Goal: Check status

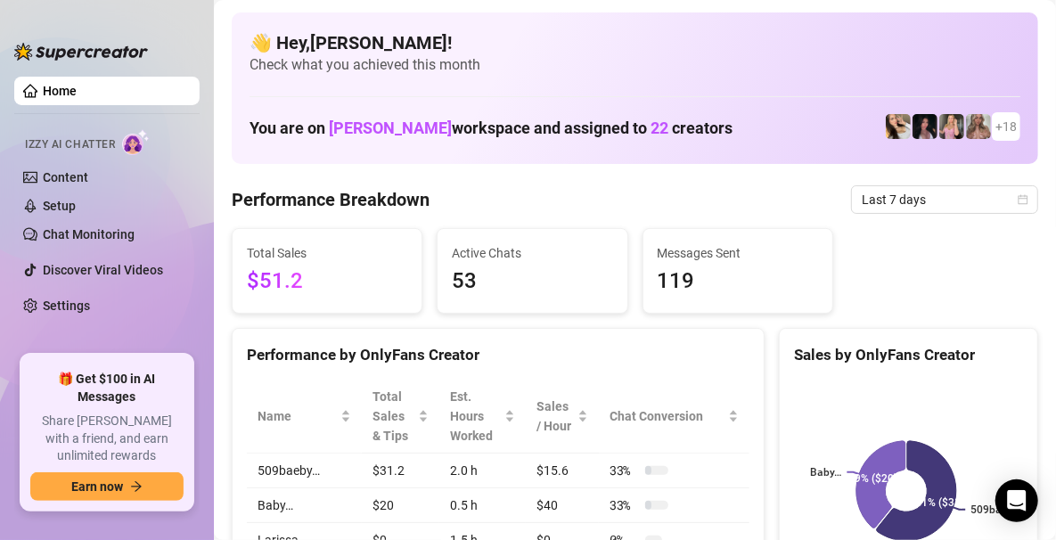
click at [77, 84] on link "Home" at bounding box center [60, 91] width 34 height 14
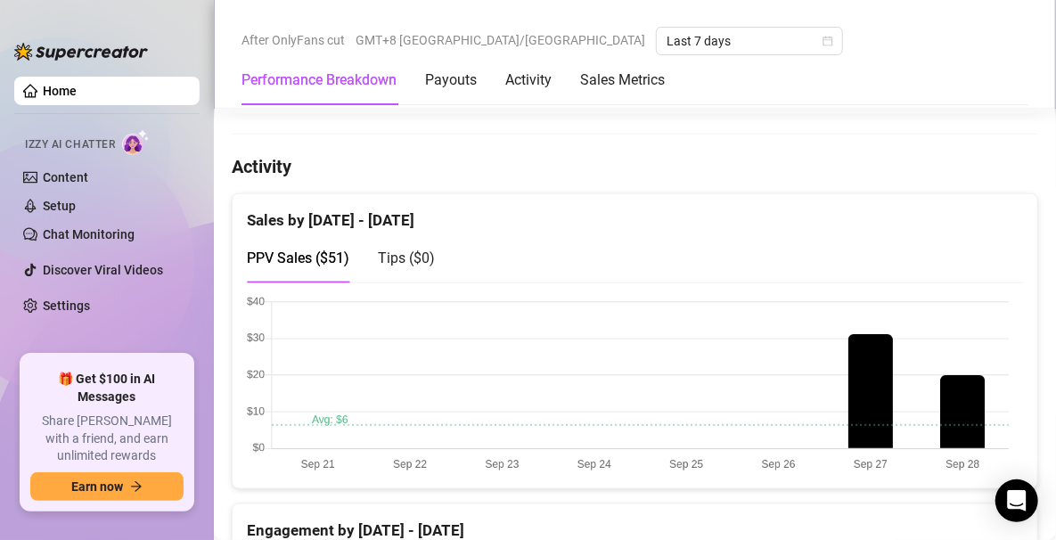
scroll to position [472, 0]
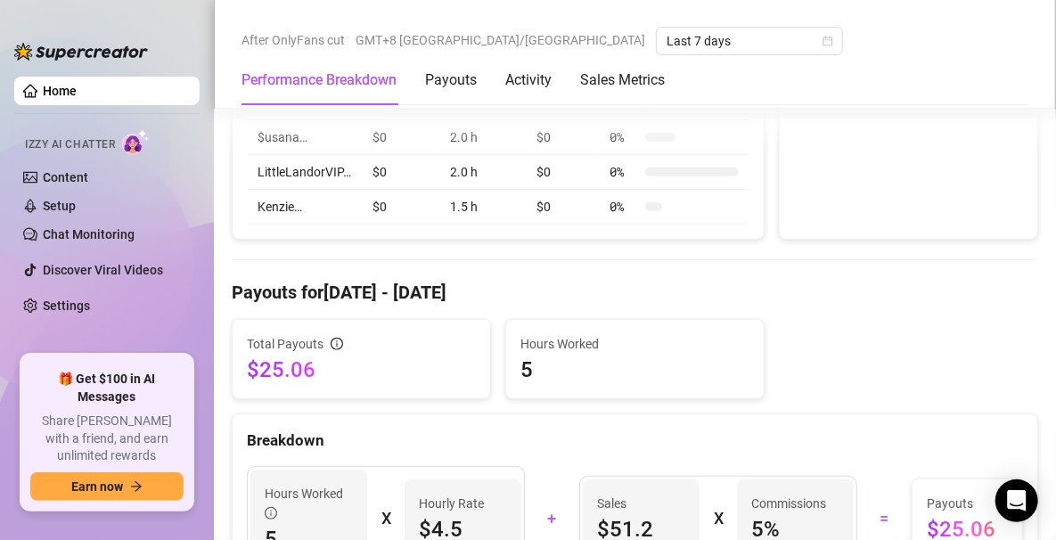
click at [491, 82] on div "Performance Breakdown Payouts Activity Sales Metrics" at bounding box center [452, 80] width 423 height 50
click at [440, 64] on div "Payouts" at bounding box center [451, 80] width 52 height 50
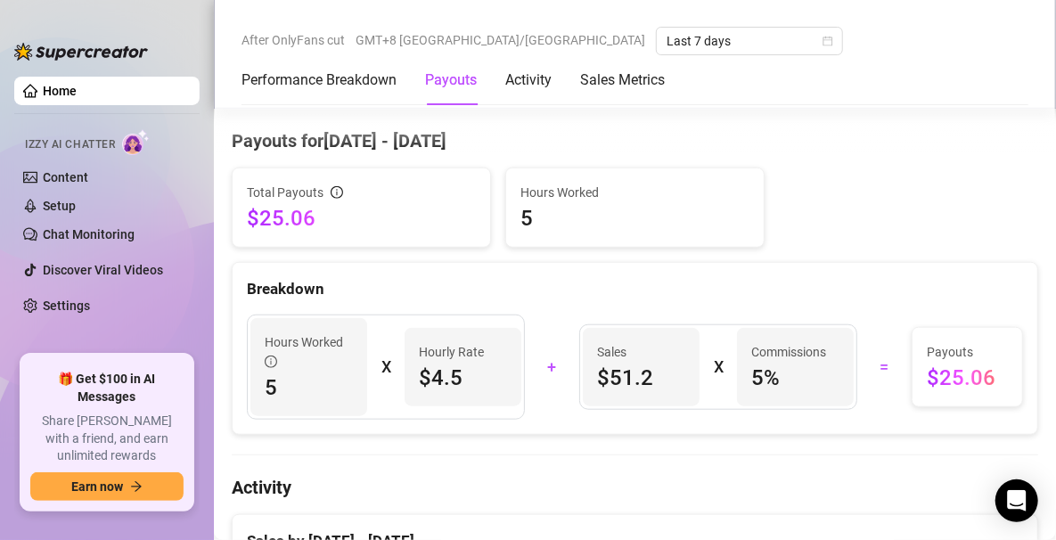
scroll to position [631, 0]
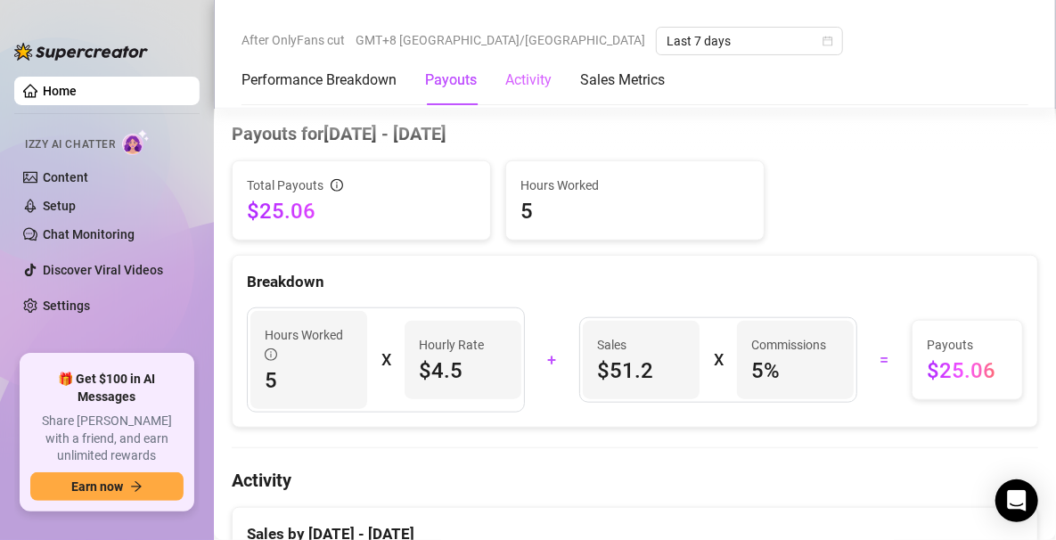
click at [543, 95] on div "Activity" at bounding box center [528, 80] width 46 height 50
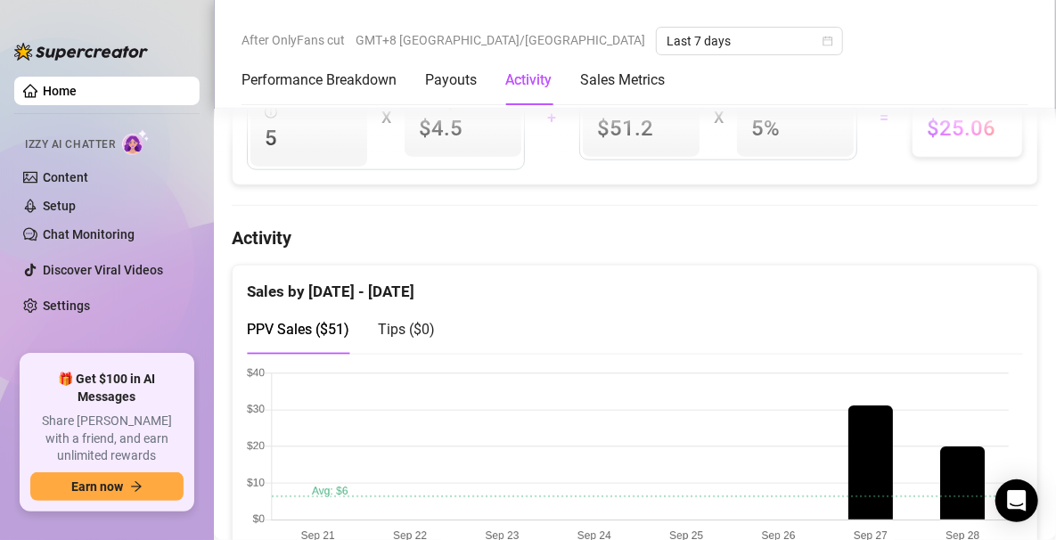
scroll to position [975, 0]
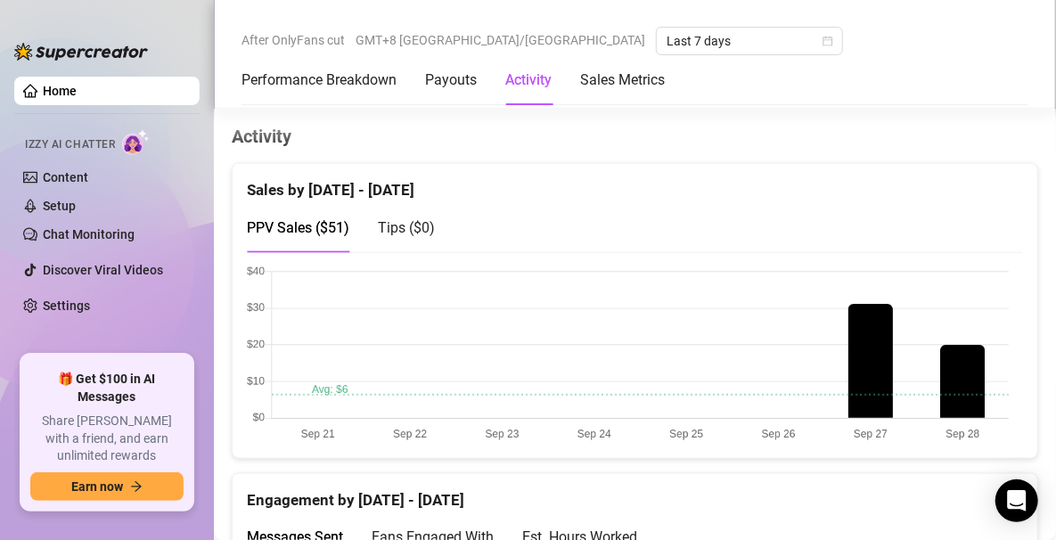
click at [412, 80] on div "Performance Breakdown Payouts Activity Sales Metrics" at bounding box center [452, 80] width 423 height 50
click at [347, 80] on Breakdown "Performance Breakdown" at bounding box center [318, 79] width 155 height 21
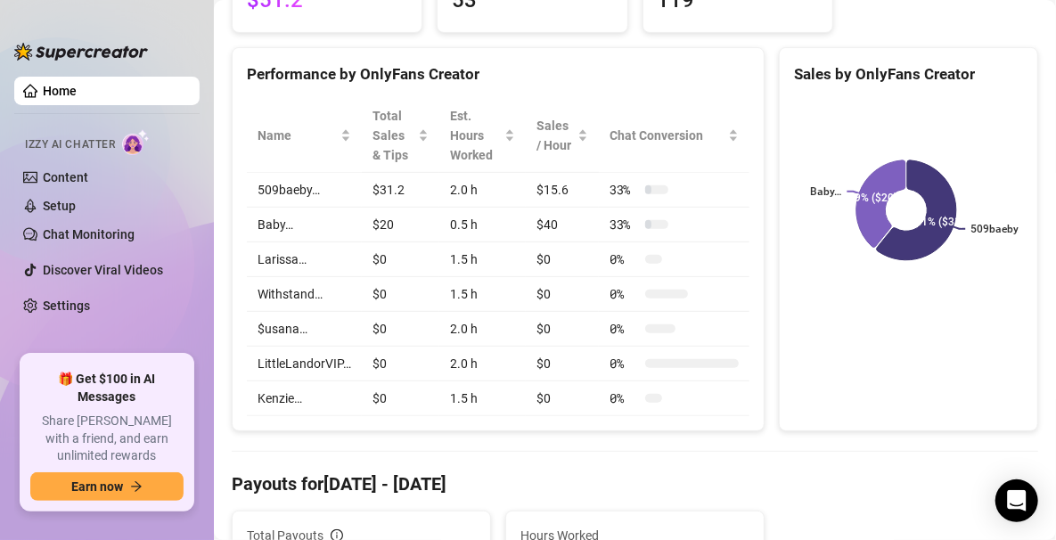
scroll to position [69, 0]
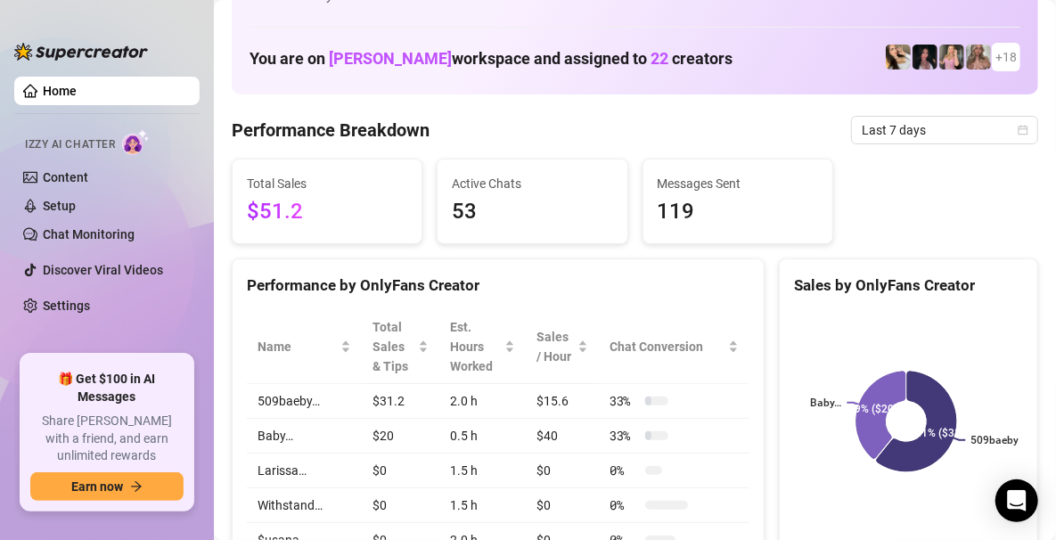
click at [477, 200] on span "53" at bounding box center [532, 212] width 160 height 34
